Goal: Task Accomplishment & Management: Manage account settings

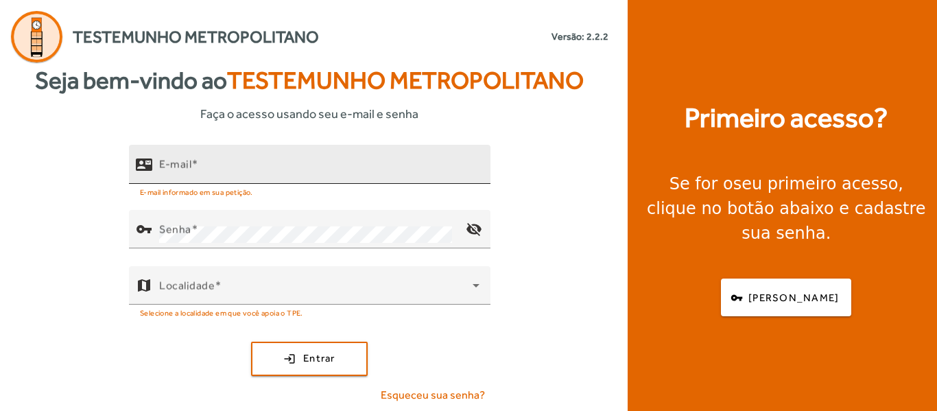
click at [232, 157] on div "E-mail" at bounding box center [319, 164] width 320 height 39
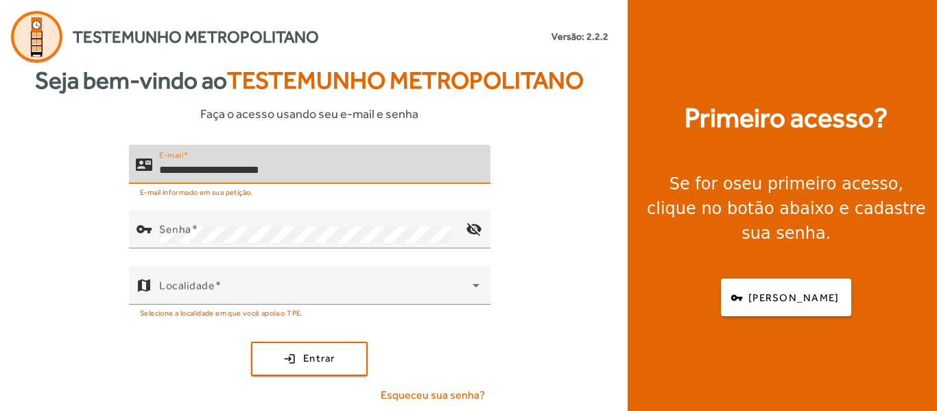
type input "**********"
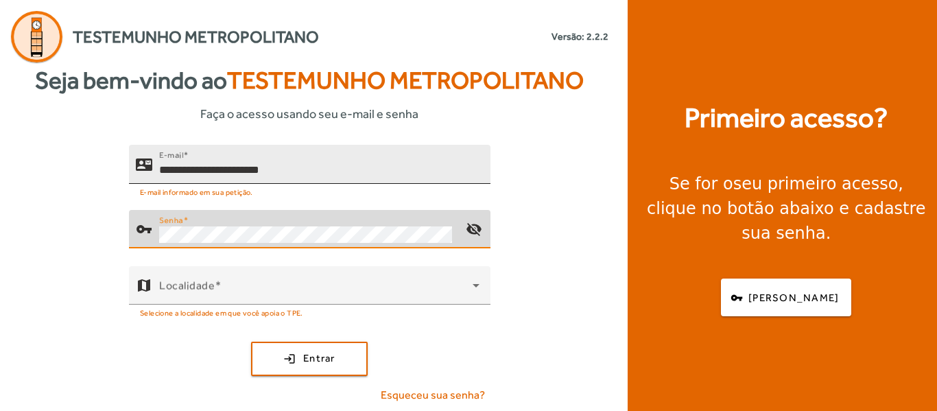
click at [251, 342] on button "login Entrar" at bounding box center [309, 359] width 117 height 34
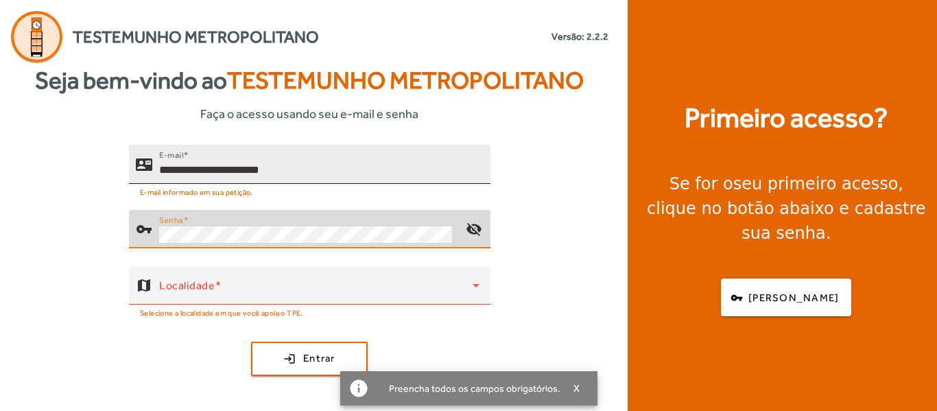
click at [232, 157] on div "**********" at bounding box center [319, 164] width 320 height 39
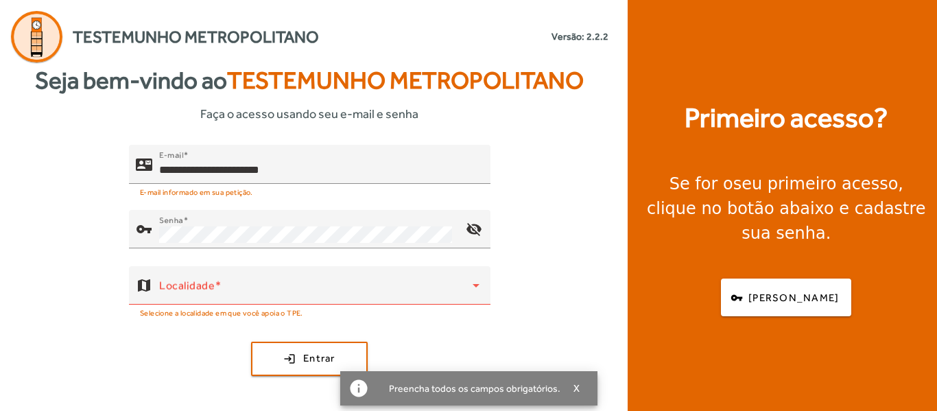
click at [82, 260] on div "**********" at bounding box center [309, 280] width 619 height 270
click at [204, 287] on span at bounding box center [315, 291] width 313 height 16
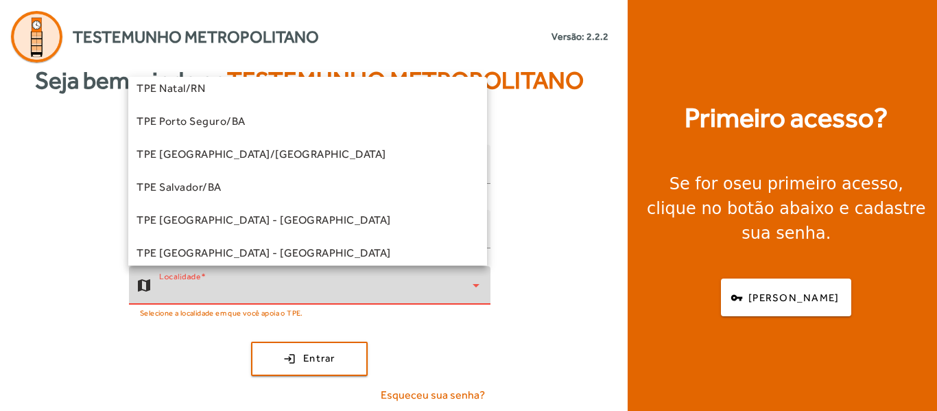
scroll to position [274, 0]
click at [256, 172] on mat-option "TPE Salvador/BA" at bounding box center [307, 186] width 359 height 33
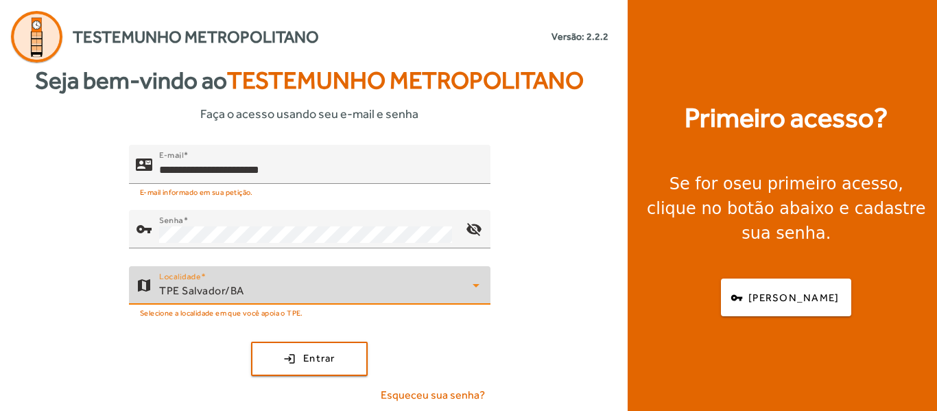
click at [202, 286] on span "TPE Salvador/BA" at bounding box center [201, 290] width 85 height 13
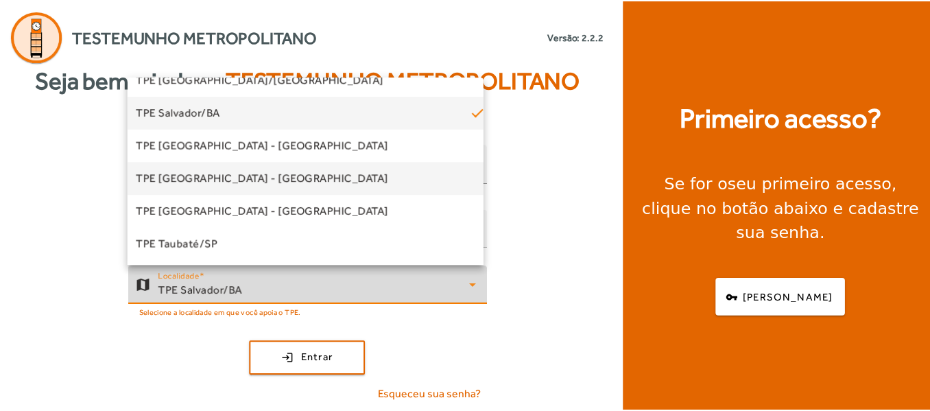
scroll to position [349, 0]
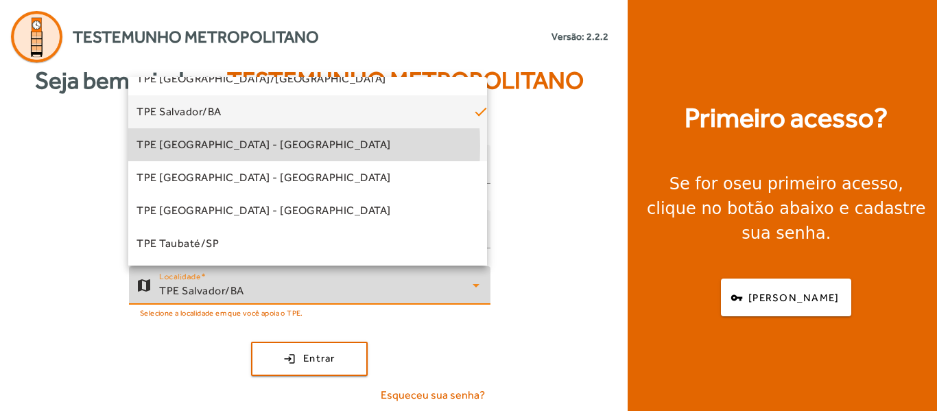
click at [202, 145] on span "TPE [GEOGRAPHIC_DATA] - [GEOGRAPHIC_DATA]" at bounding box center [263, 144] width 254 height 16
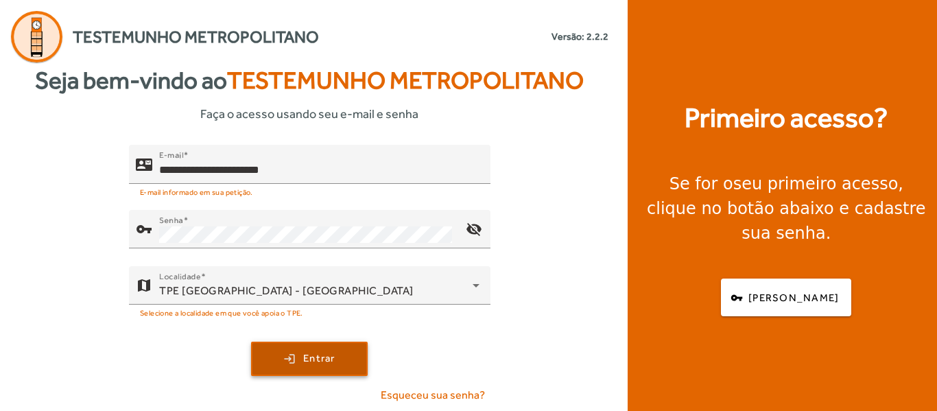
click at [289, 361] on span "submit" at bounding box center [309, 358] width 114 height 33
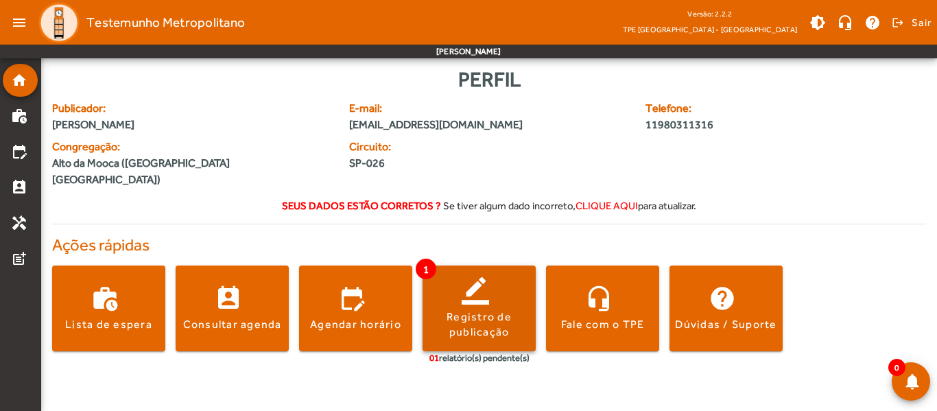
click at [476, 292] on span at bounding box center [478, 308] width 113 height 33
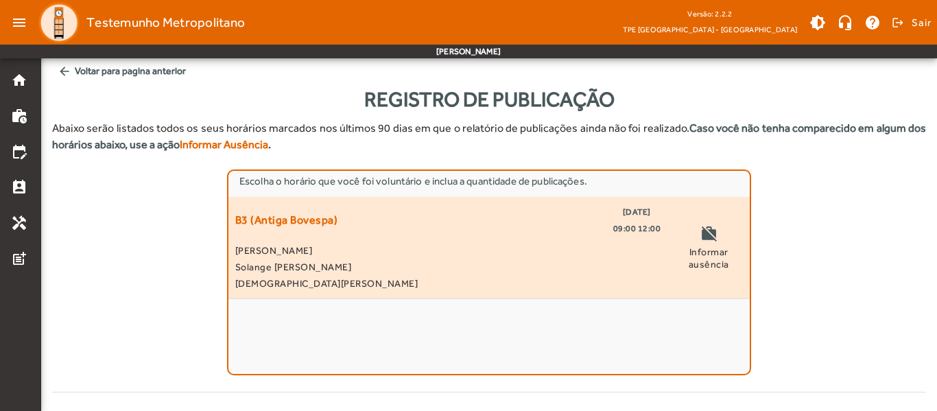
click at [713, 248] on span "Informar ausência" at bounding box center [708, 257] width 69 height 25
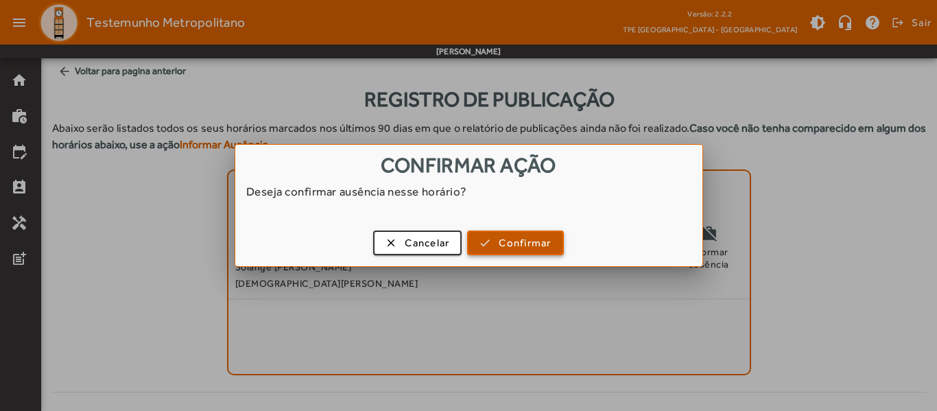
click at [501, 251] on span "button" at bounding box center [514, 242] width 93 height 33
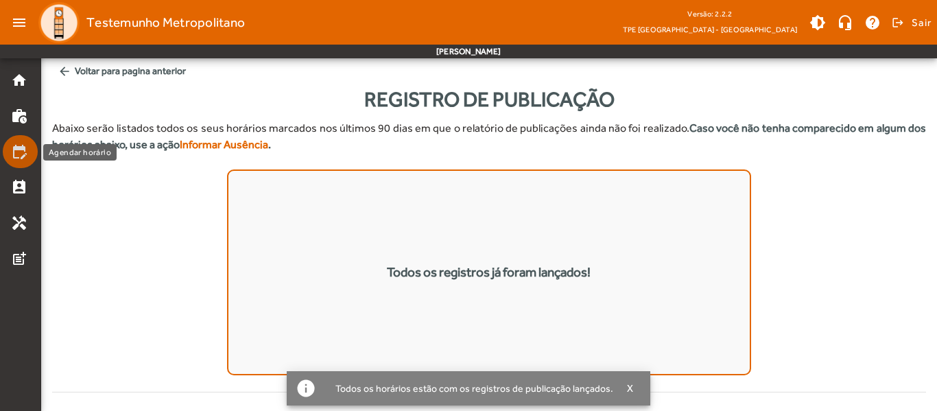
click at [25, 159] on mat-icon "edit_calendar" at bounding box center [19, 151] width 16 height 16
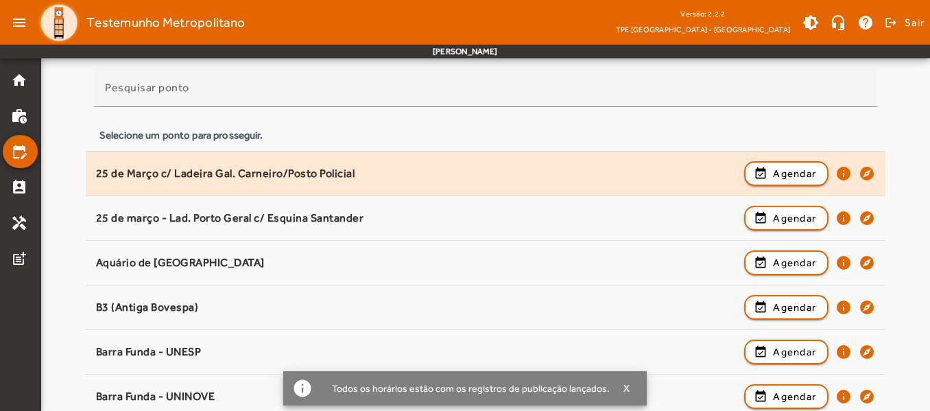
scroll to position [137, 0]
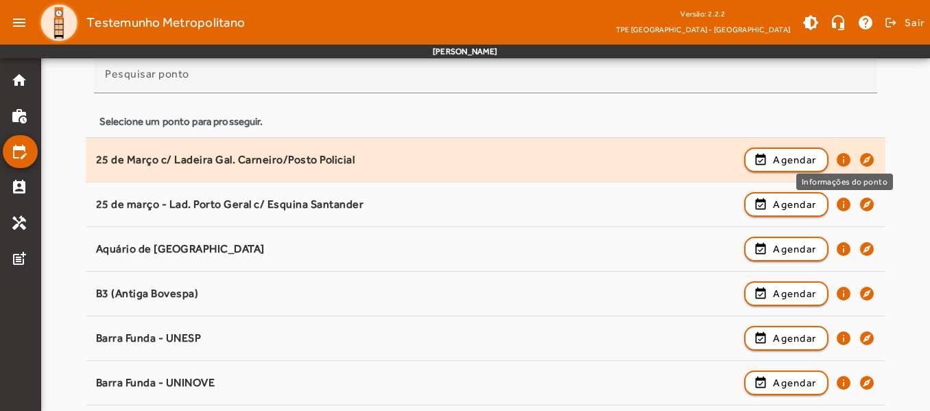
click at [846, 156] on mat-icon "info" at bounding box center [843, 160] width 16 height 16
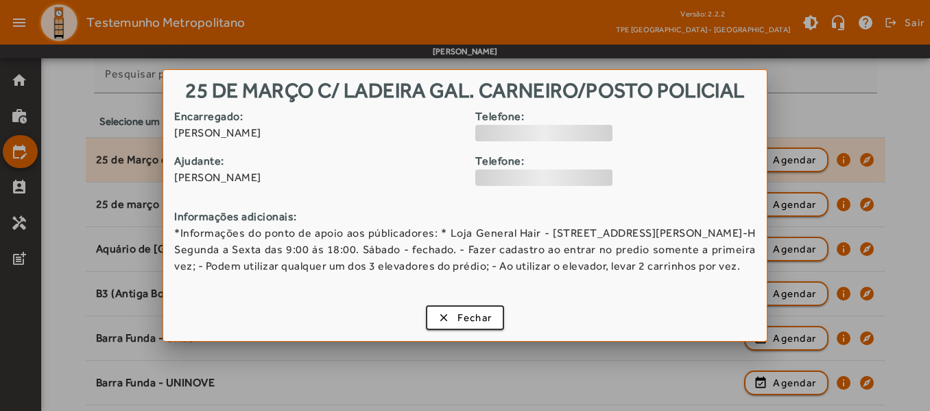
scroll to position [0, 0]
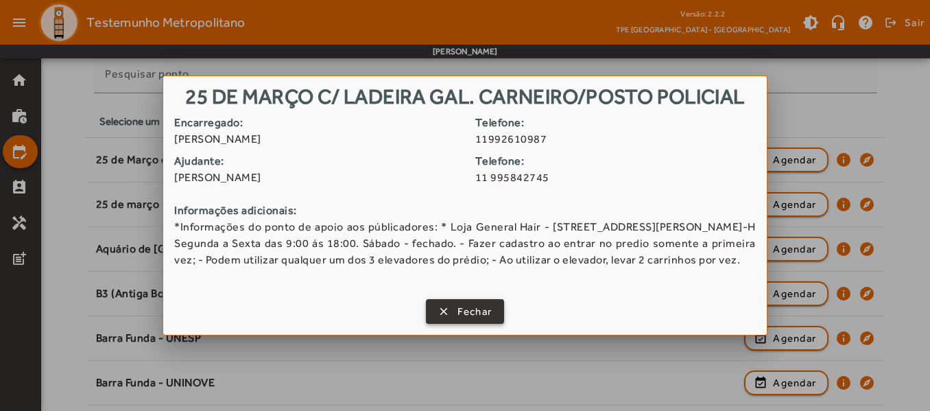
click at [457, 321] on span "button" at bounding box center [465, 311] width 76 height 33
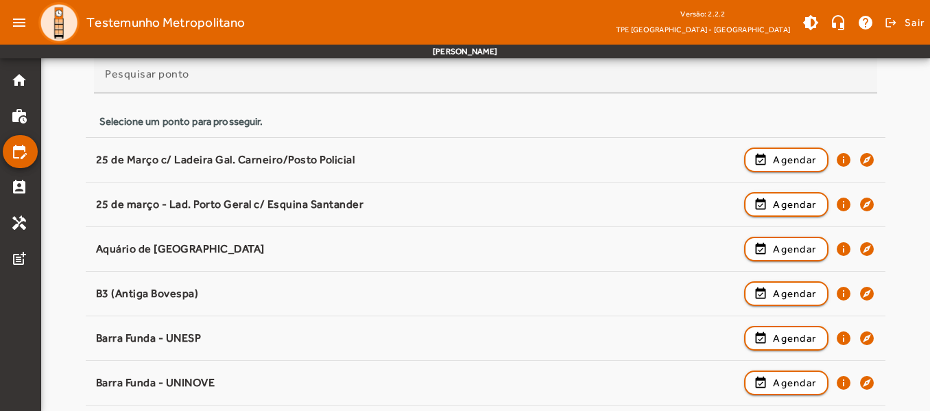
scroll to position [137, 0]
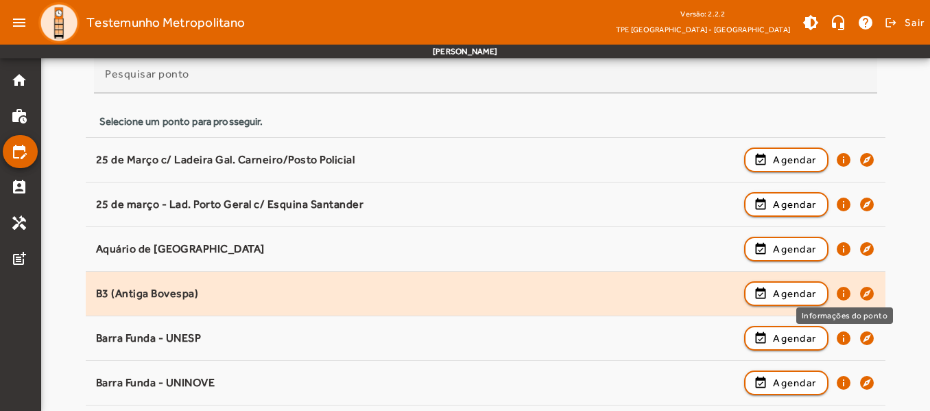
click at [842, 294] on mat-icon "info" at bounding box center [843, 293] width 16 height 16
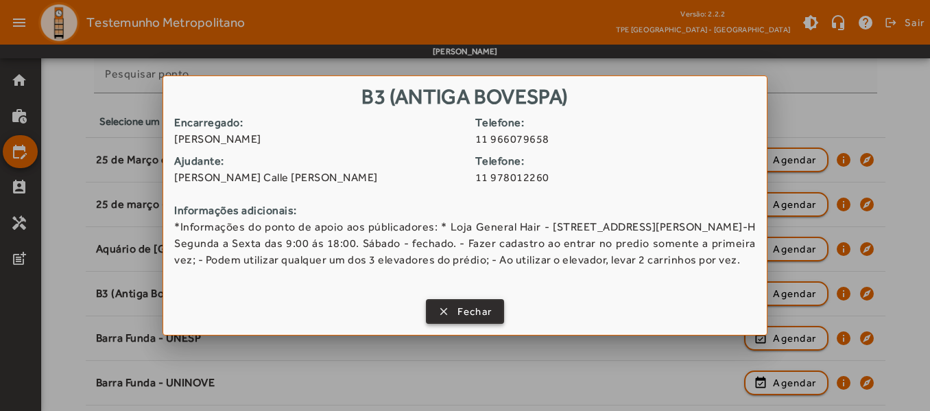
click at [463, 315] on span "Fechar" at bounding box center [474, 312] width 35 height 16
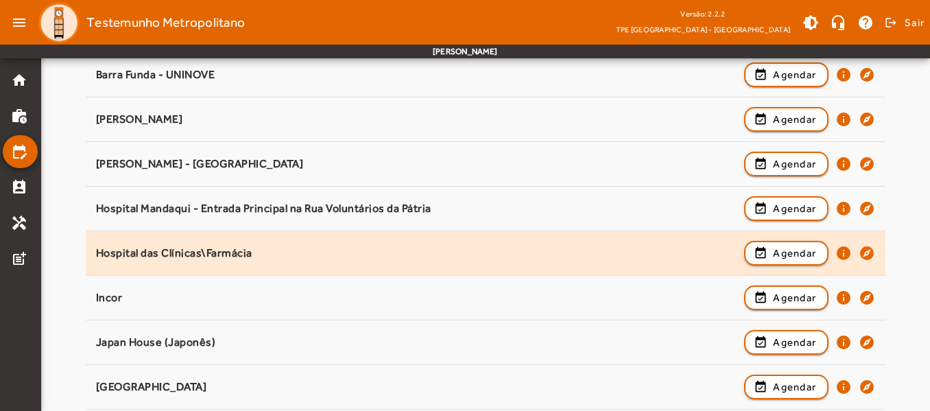
scroll to position [411, 0]
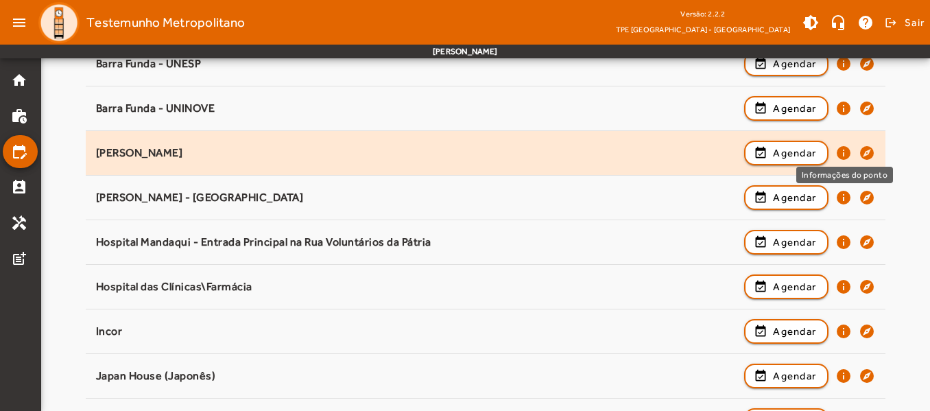
click at [845, 151] on mat-icon "info" at bounding box center [843, 153] width 16 height 16
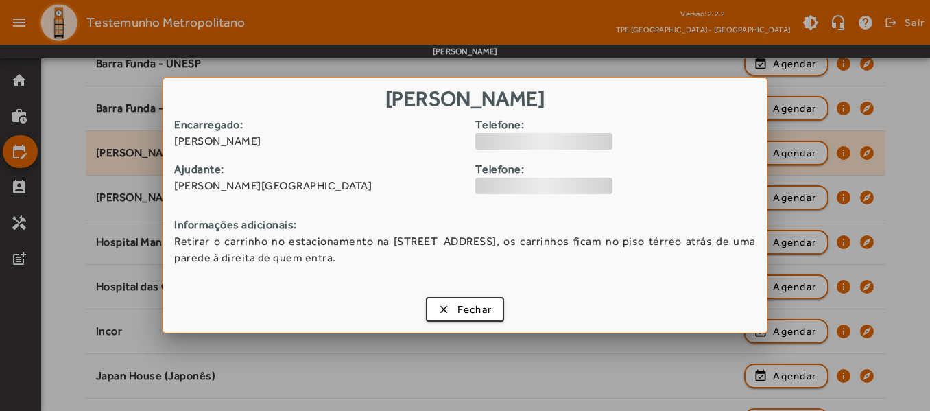
scroll to position [0, 0]
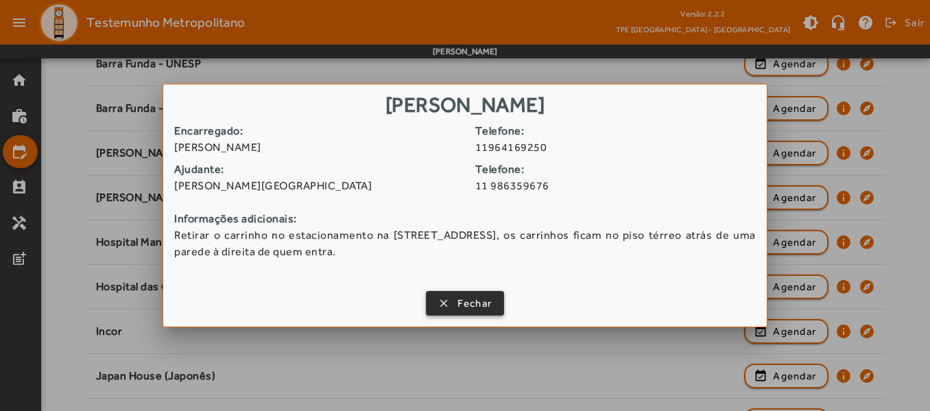
click at [467, 304] on span "Fechar" at bounding box center [474, 304] width 35 height 16
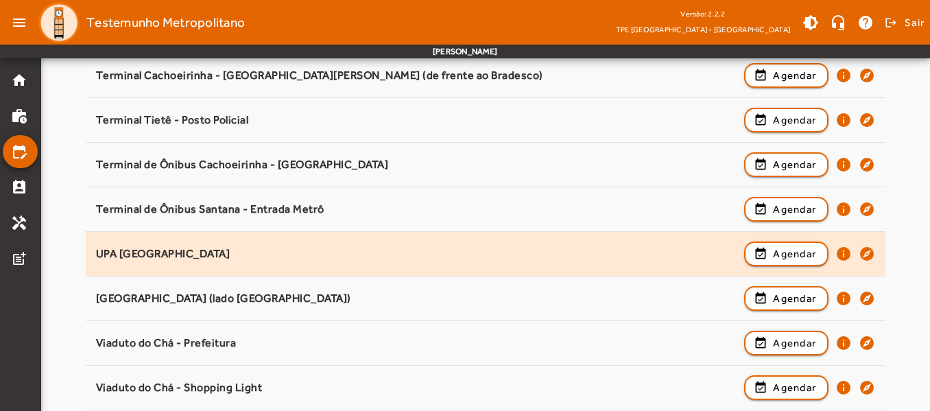
scroll to position [1869, 0]
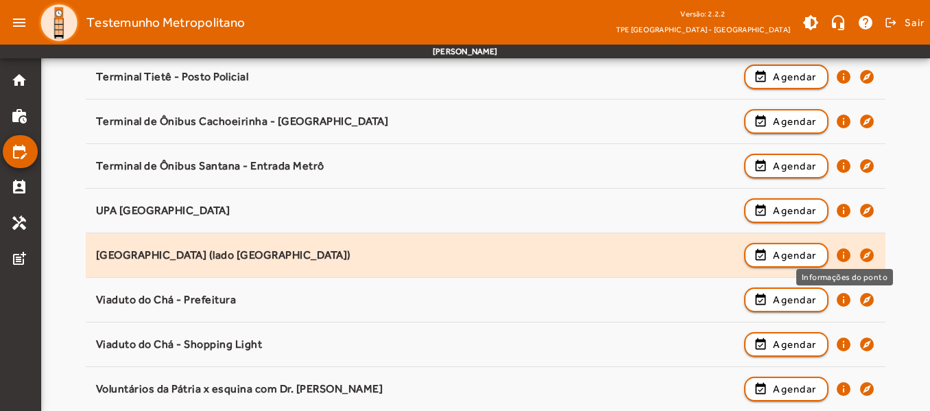
click at [841, 255] on mat-icon "info" at bounding box center [843, 255] width 16 height 16
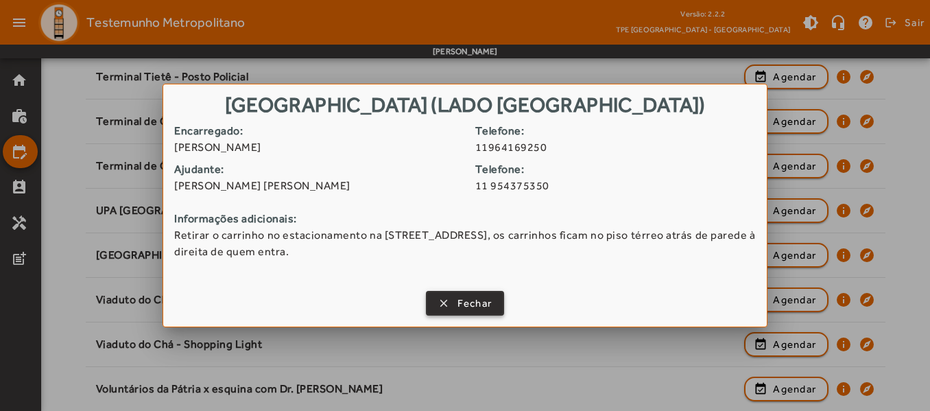
click at [463, 302] on span "Fechar" at bounding box center [474, 304] width 35 height 16
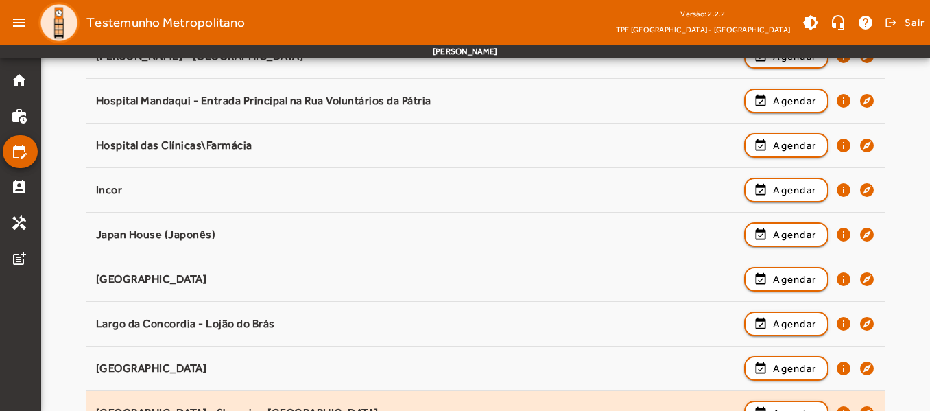
scroll to position [361, 0]
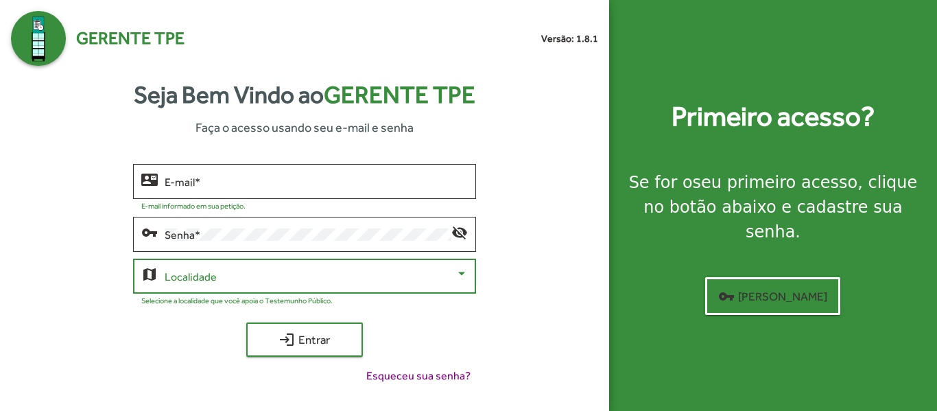
click at [173, 275] on span at bounding box center [310, 276] width 290 height 12
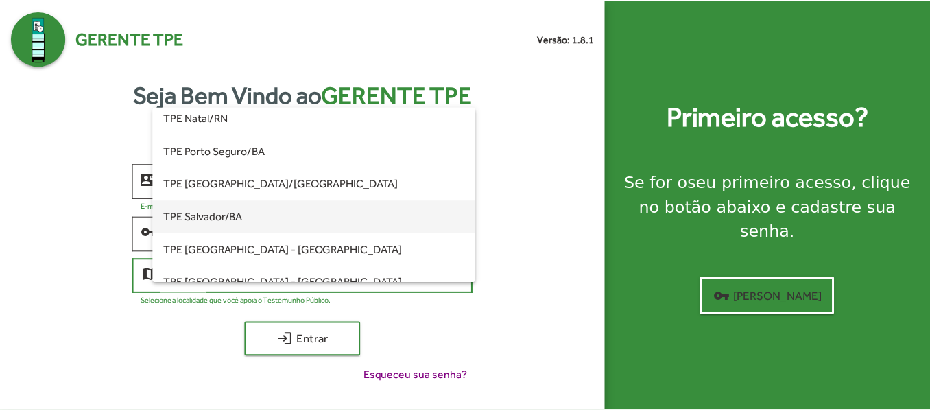
scroll to position [274, 0]
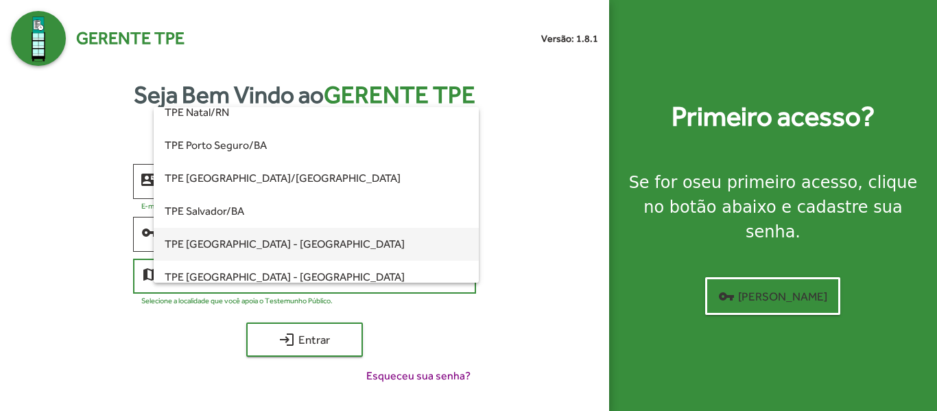
click at [256, 239] on span "TPE [GEOGRAPHIC_DATA] - [GEOGRAPHIC_DATA]" at bounding box center [316, 244] width 302 height 33
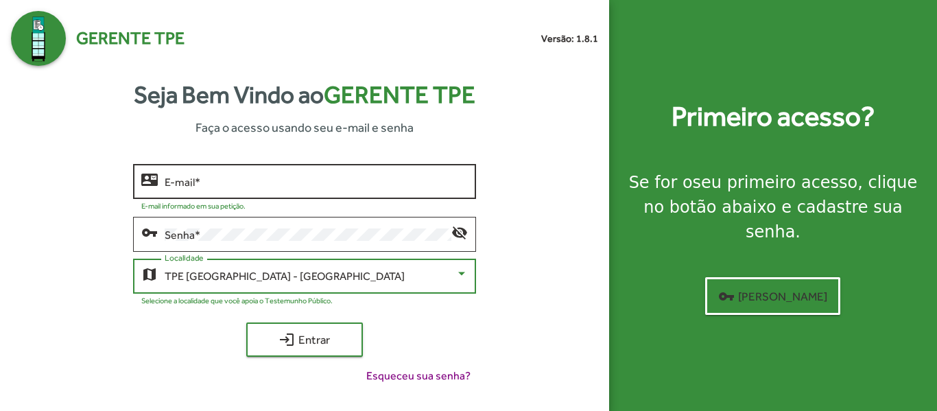
click at [227, 177] on div "E-mail *" at bounding box center [316, 180] width 302 height 38
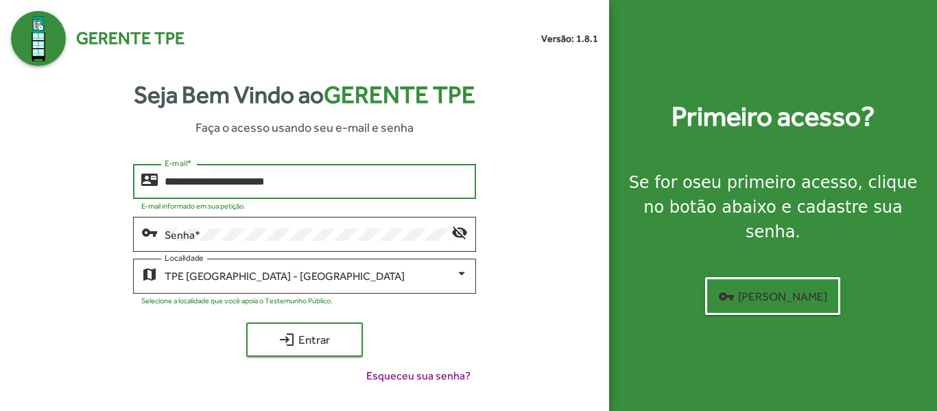
type input "**********"
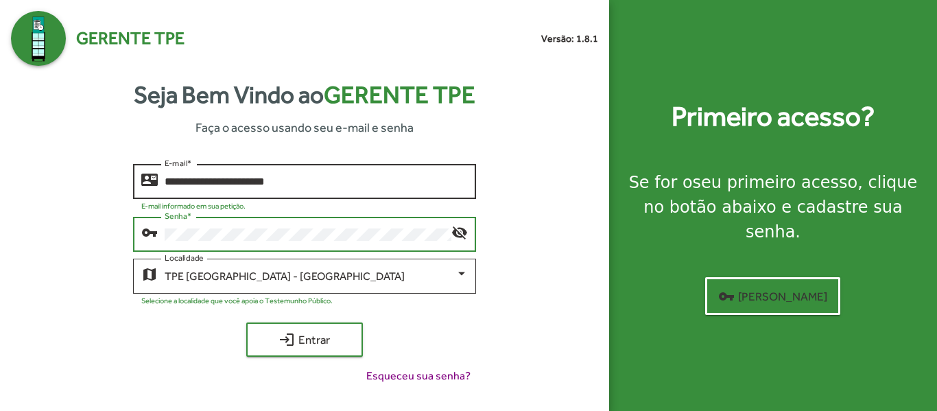
click at [246, 322] on button "login Entrar" at bounding box center [304, 339] width 117 height 34
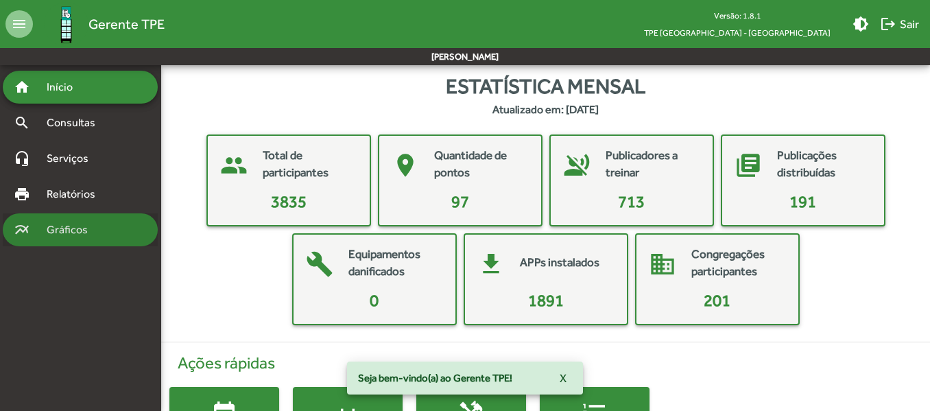
click at [88, 235] on span "Gráficos" at bounding box center [72, 229] width 68 height 16
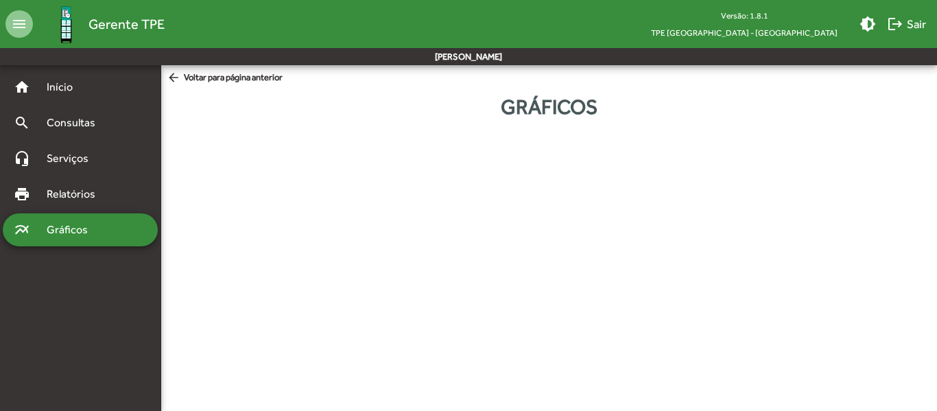
click at [206, 79] on span "arrow_back Voltar para página anterior" at bounding box center [225, 78] width 116 height 15
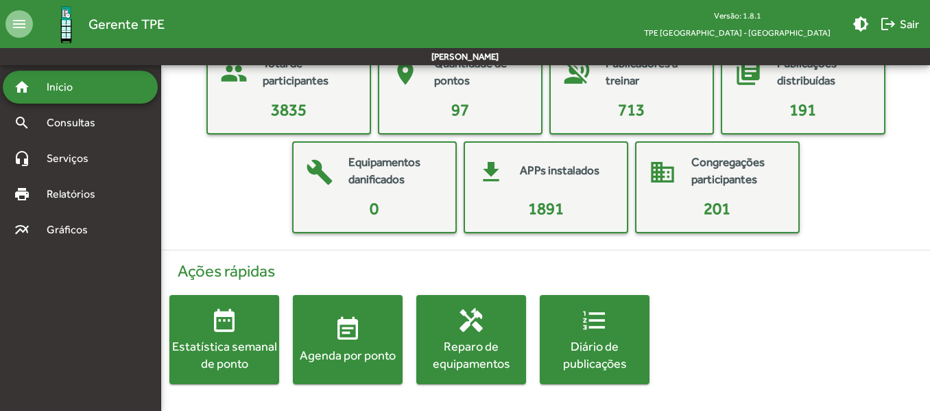
scroll to position [93, 0]
